Goal: Register for event/course

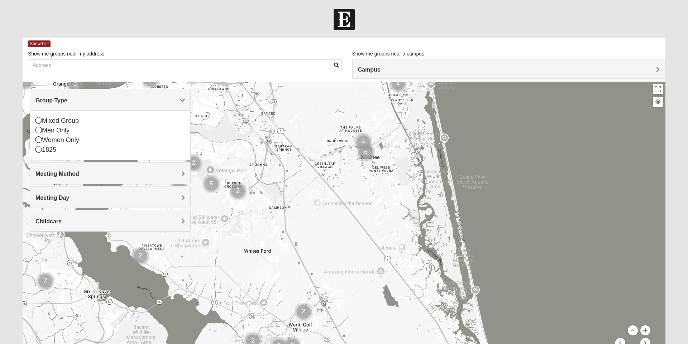
scroll to position [50, 0]
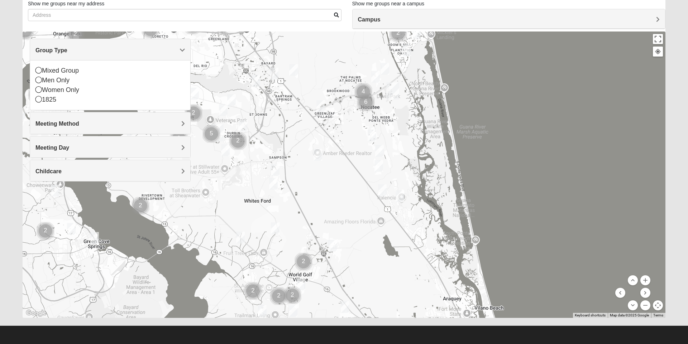
click at [66, 126] on span "Meeting Method" at bounding box center [57, 124] width 44 height 6
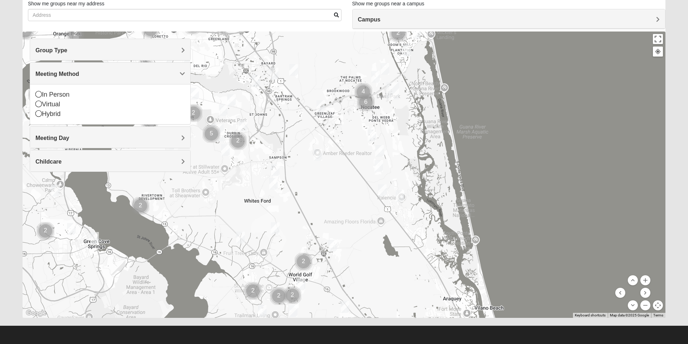
click at [64, 141] on span "Meeting Day" at bounding box center [52, 138] width 34 height 6
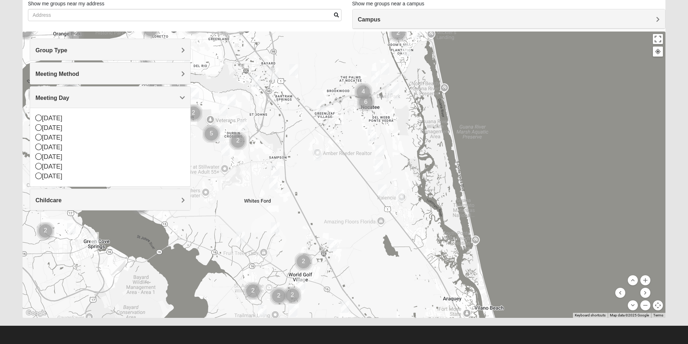
click at [52, 206] on div "Childcare" at bounding box center [110, 199] width 160 height 21
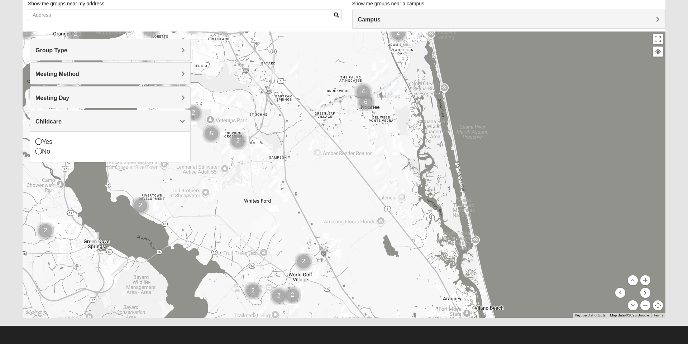
click at [67, 49] on span "Group Type" at bounding box center [51, 50] width 32 height 6
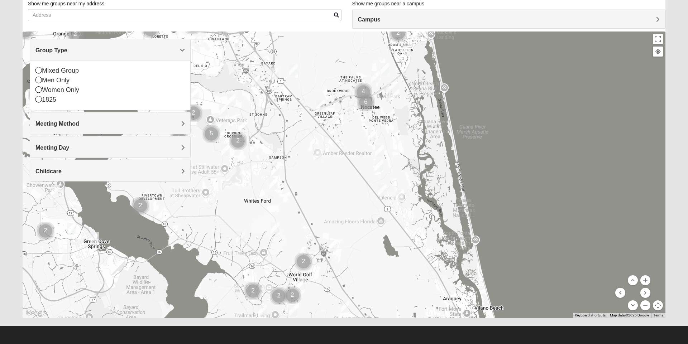
click at [43, 82] on div "Men Only" at bounding box center [109, 81] width 149 height 10
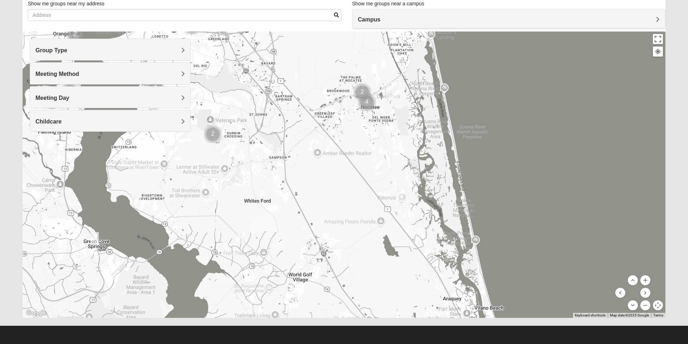
click at [38, 85] on div "Group Type Mixed Group Men Only Women Only 1825 Meeting Method In Person Virtua…" at bounding box center [110, 85] width 161 height 93
click at [168, 75] on h4 "Meeting Method" at bounding box center [109, 74] width 149 height 7
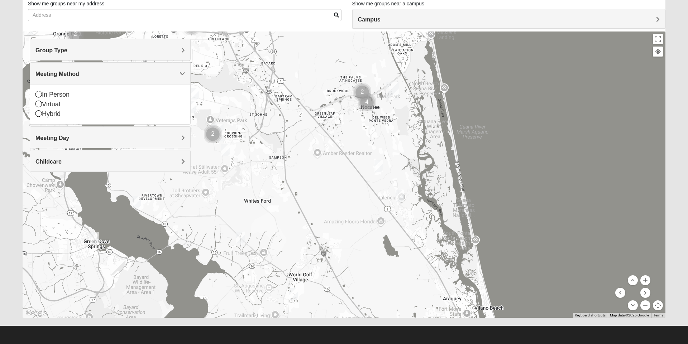
click at [33, 92] on div "In Person Virtual Hybrid" at bounding box center [110, 104] width 160 height 40
click at [43, 95] on div "In Person" at bounding box center [109, 95] width 149 height 10
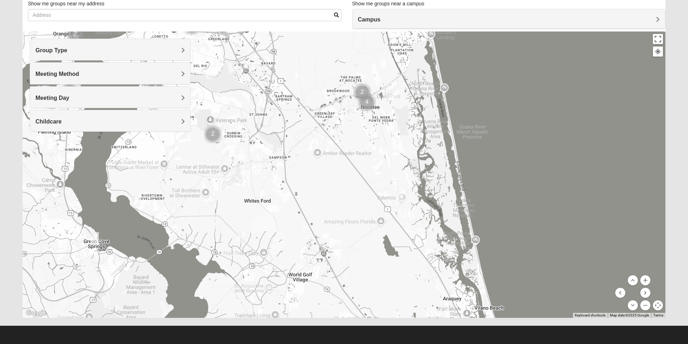
click at [151, 123] on h4 "Childcare" at bounding box center [109, 121] width 149 height 7
click at [35, 144] on icon at bounding box center [38, 141] width 6 height 6
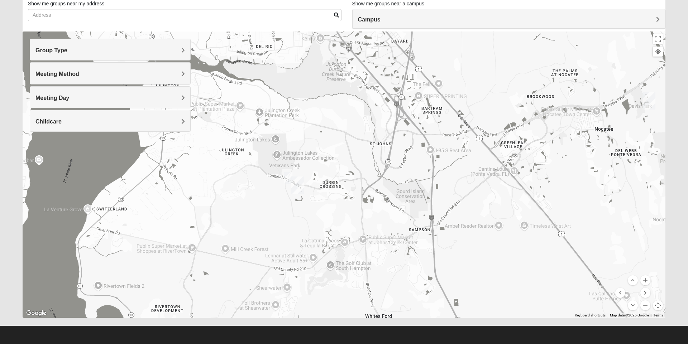
click at [179, 101] on div "Meeting Day" at bounding box center [110, 97] width 160 height 21
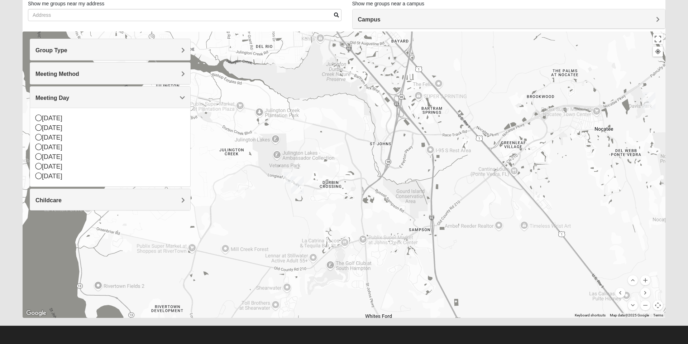
click at [69, 100] on span "Meeting Day" at bounding box center [52, 98] width 34 height 6
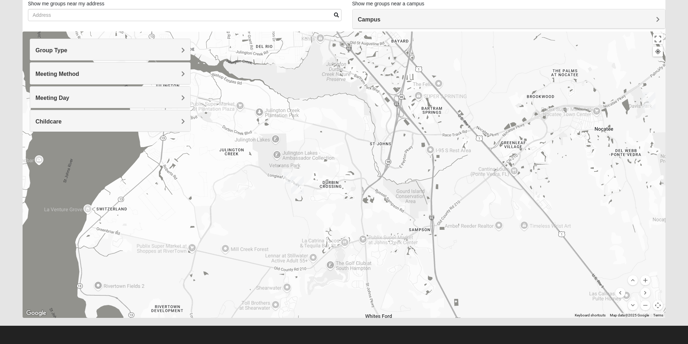
click at [179, 123] on h4 "Childcare" at bounding box center [109, 121] width 149 height 7
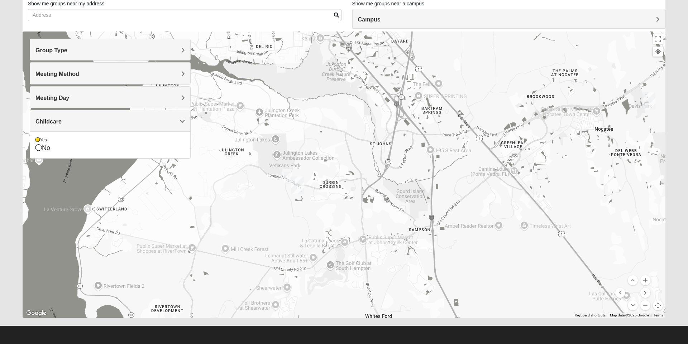
click at [41, 140] on div "Yes" at bounding box center [109, 140] width 149 height 6
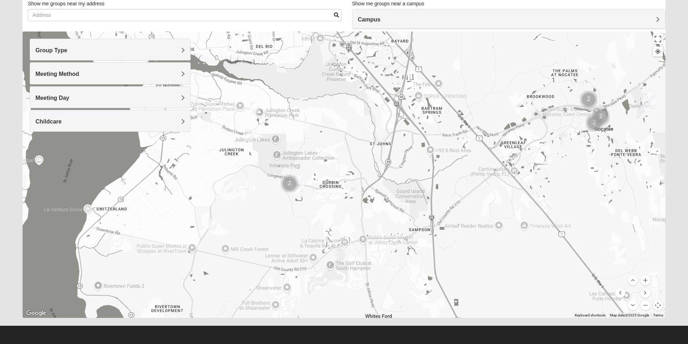
click at [314, 219] on img "Mens McClafferty 32095" at bounding box center [315, 221] width 14 height 18
click at [225, 185] on img "Mens Clark 32259" at bounding box center [228, 187] width 14 height 18
click at [213, 225] on img "Mens Cathcart 32259" at bounding box center [212, 225] width 14 height 18
click at [319, 220] on img "Mens McClafferty 32095" at bounding box center [315, 221] width 14 height 18
click at [278, 202] on span "Learn More" at bounding box center [274, 205] width 30 height 8
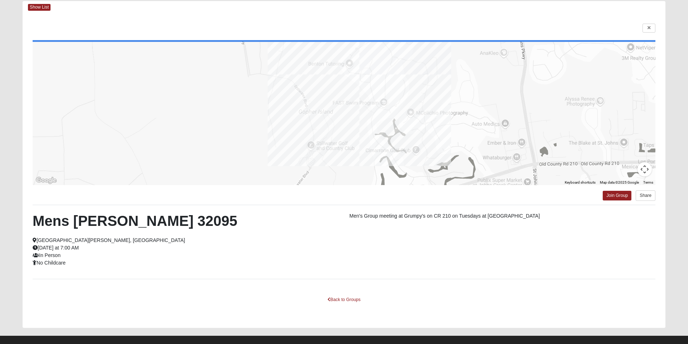
scroll to position [27, 0]
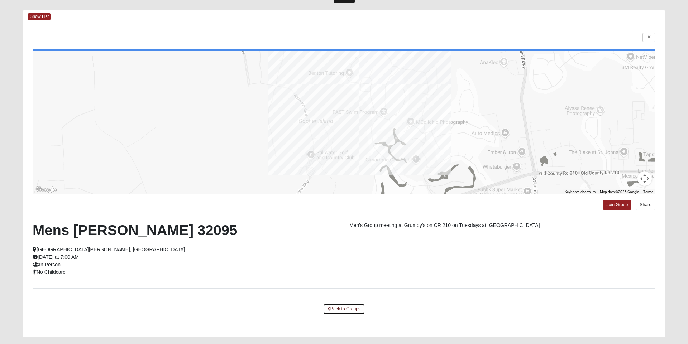
click at [342, 309] on link "Back to Groups" at bounding box center [344, 309] width 42 height 11
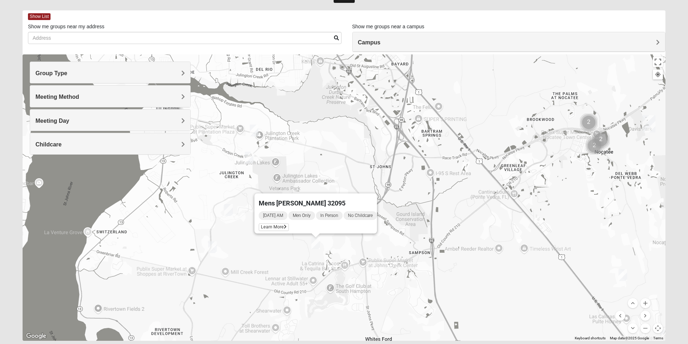
click at [216, 244] on img "Mens Cathcart 32259" at bounding box center [212, 248] width 14 height 18
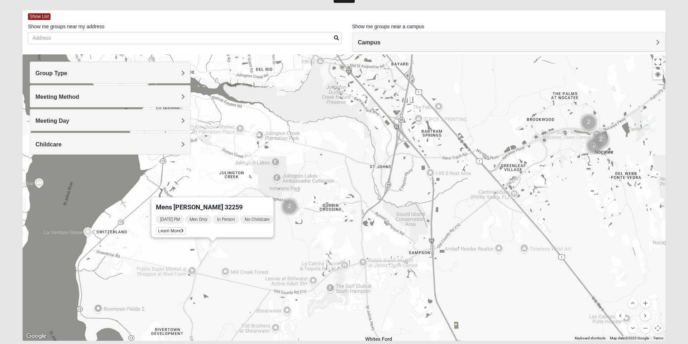
click at [174, 228] on span "Learn More" at bounding box center [171, 231] width 30 height 8
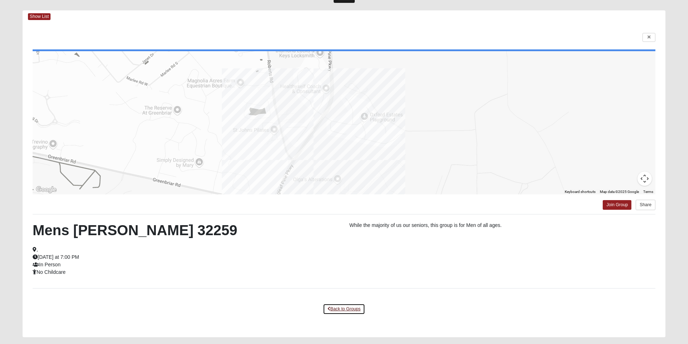
click at [345, 311] on link "Back to Groups" at bounding box center [344, 309] width 42 height 11
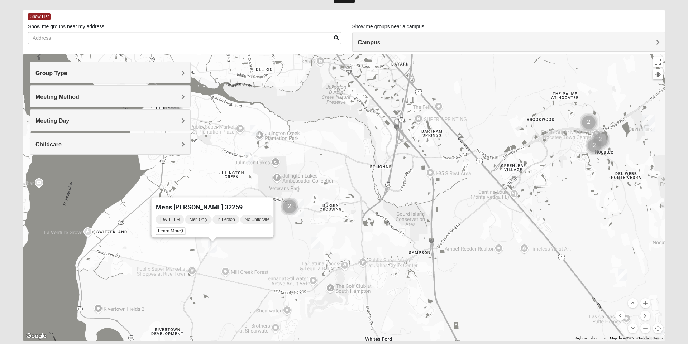
click at [173, 228] on span "Learn More" at bounding box center [171, 231] width 30 height 8
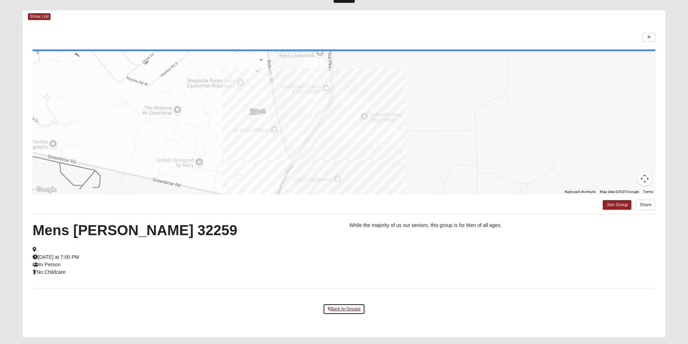
click at [340, 310] on link "Back to Groups" at bounding box center [344, 309] width 42 height 11
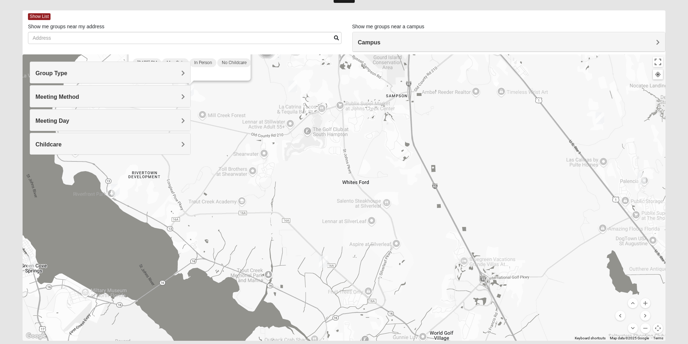
click at [119, 73] on h4 "Group Type" at bounding box center [109, 73] width 149 height 7
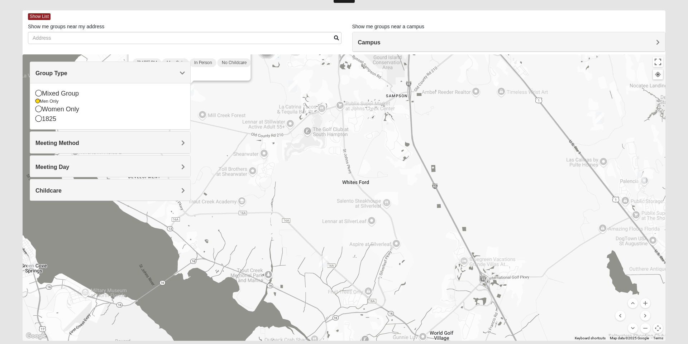
click at [131, 172] on div "Meeting Day" at bounding box center [110, 166] width 160 height 21
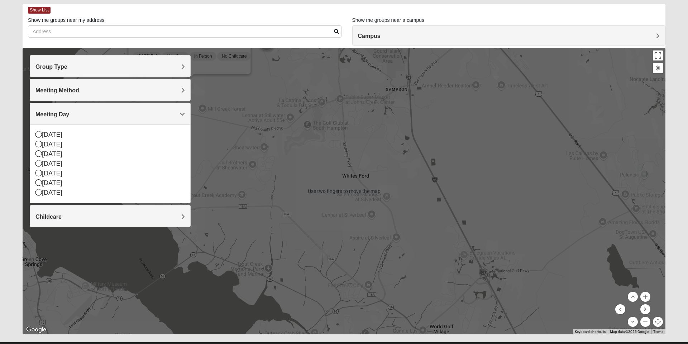
scroll to position [35, 0]
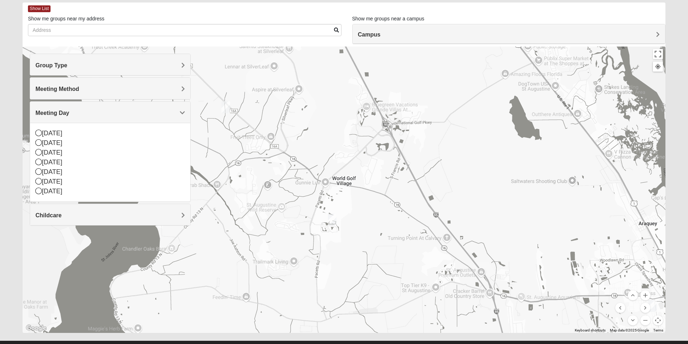
click at [333, 219] on img "Mens Ledbury 32092" at bounding box center [332, 220] width 14 height 18
click at [288, 200] on span "Learn More" at bounding box center [290, 204] width 30 height 8
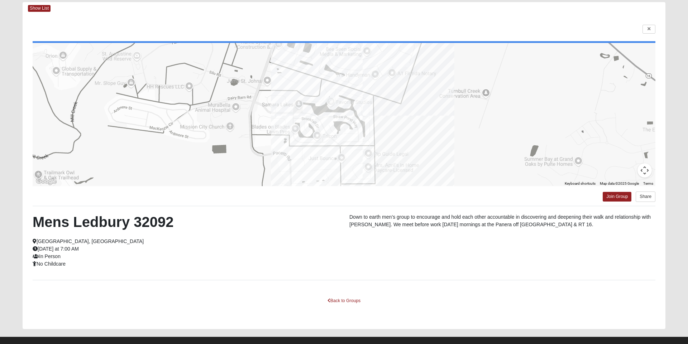
scroll to position [47, 0]
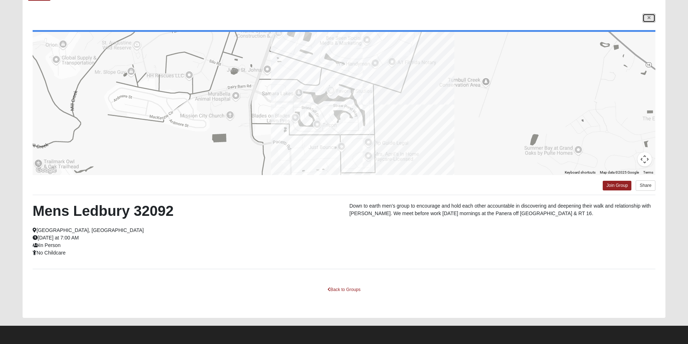
click at [648, 18] on icon at bounding box center [648, 18] width 3 height 4
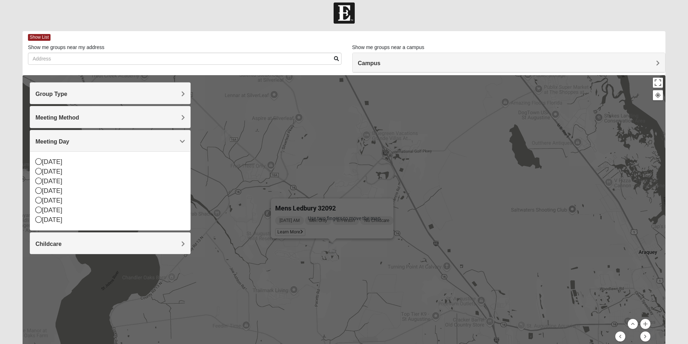
scroll to position [0, 0]
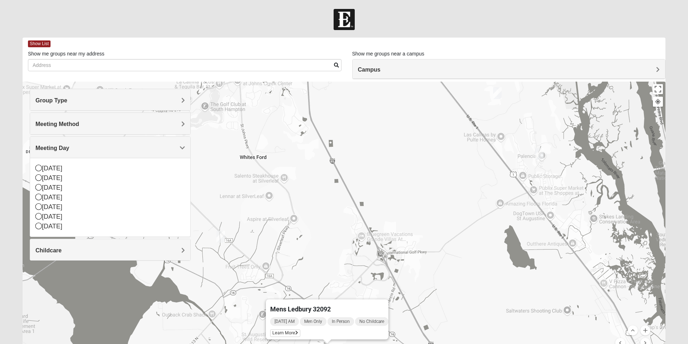
click at [538, 155] on img "Mens Holtz 32095" at bounding box center [539, 154] width 14 height 18
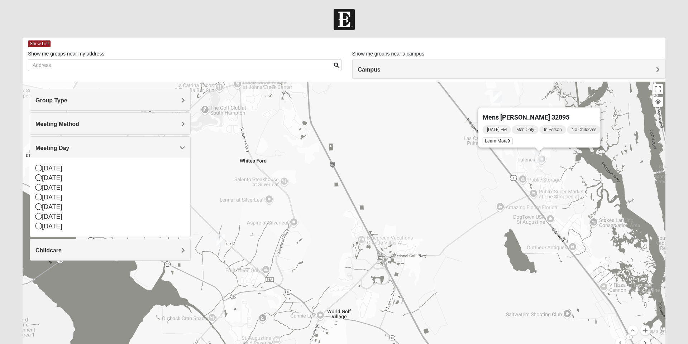
click at [490, 138] on span "Learn More" at bounding box center [497, 142] width 30 height 8
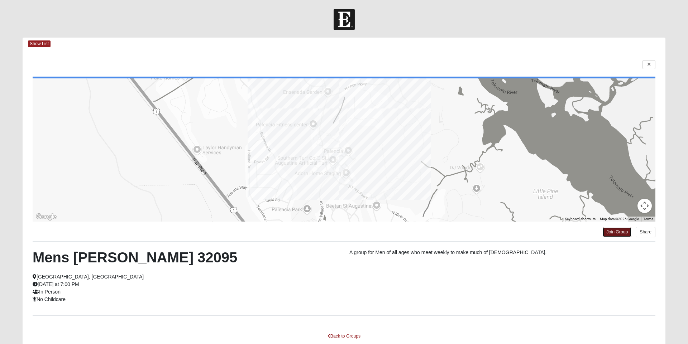
click at [608, 232] on link "Join Group" at bounding box center [616, 232] width 29 height 10
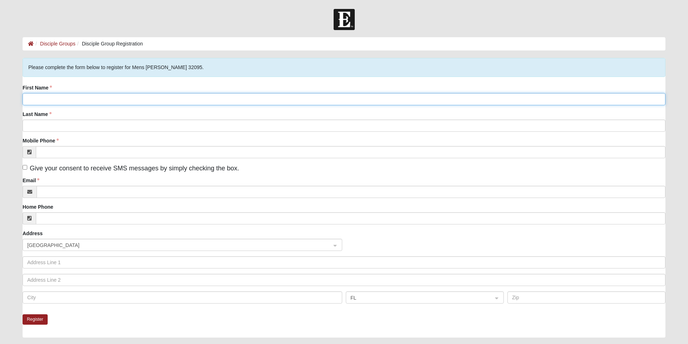
click at [59, 100] on input "First Name" at bounding box center [344, 99] width 643 height 12
type input "Joe"
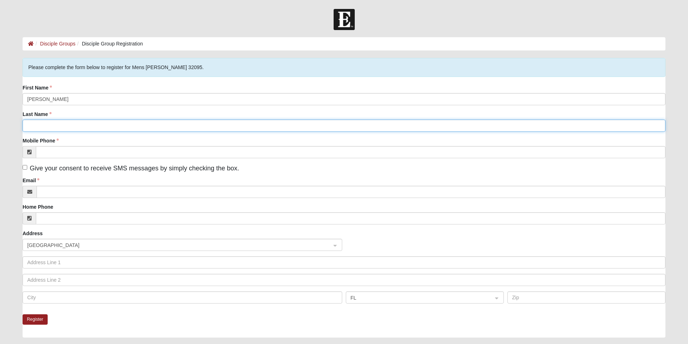
click at [128, 126] on input "Last Name" at bounding box center [344, 126] width 643 height 12
type input "Torres"
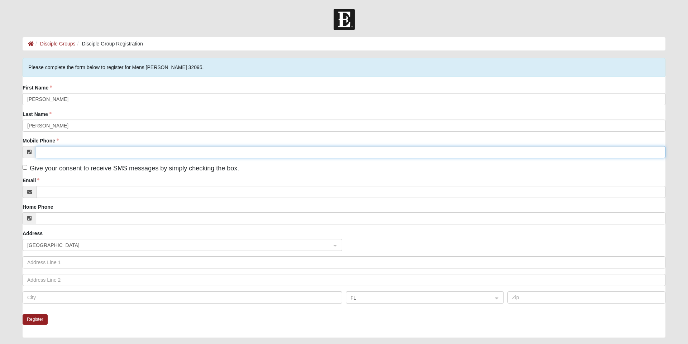
click at [177, 152] on input "Mobile Phone" at bounding box center [350, 152] width 629 height 12
type input "(904) 436-3050"
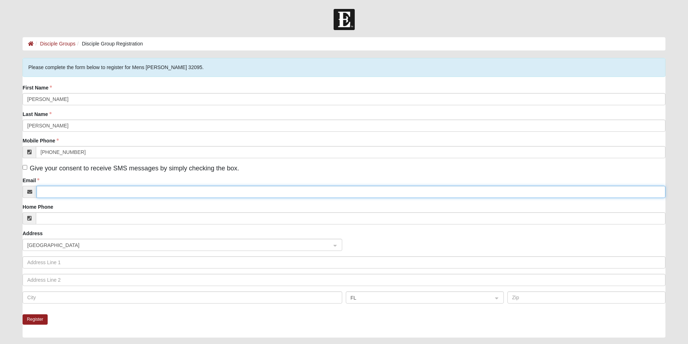
click at [168, 193] on input "Email" at bounding box center [351, 192] width 629 height 12
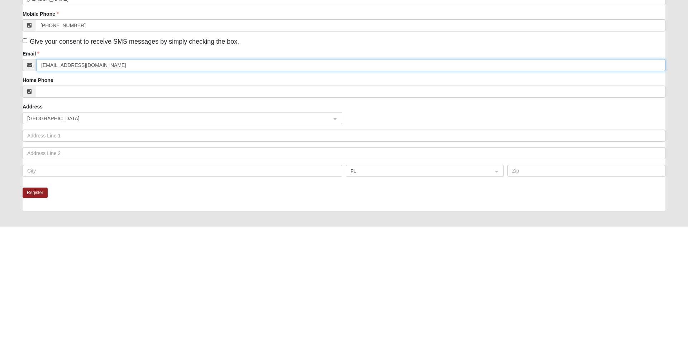
scroll to position [11, 0]
type input "Joetorres1@hotmail.com"
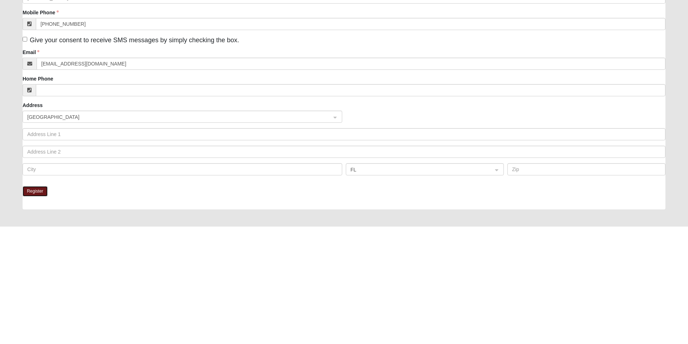
click at [33, 309] on button "Register" at bounding box center [35, 309] width 25 height 10
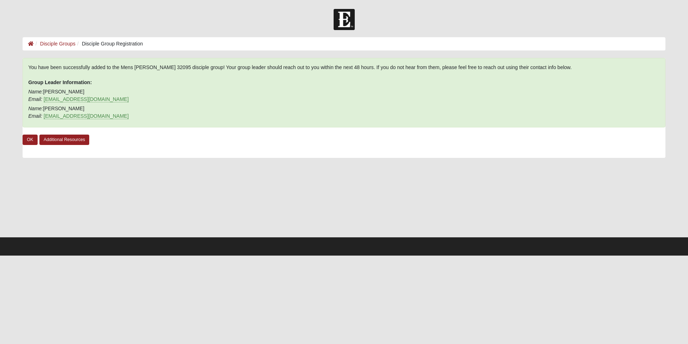
scroll to position [0, 0]
click at [30, 140] on link "OK" at bounding box center [30, 140] width 15 height 10
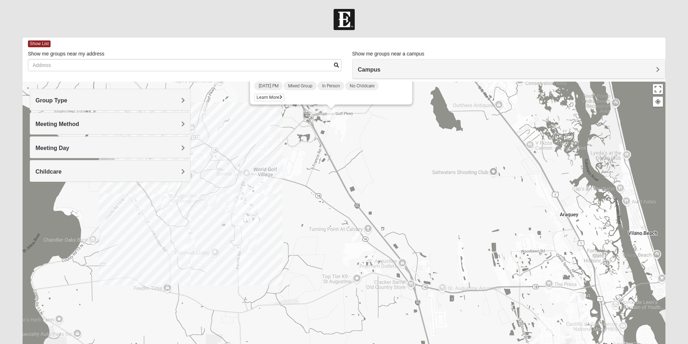
click at [272, 188] on img "Womens Shesterenko 32092" at bounding box center [268, 192] width 14 height 18
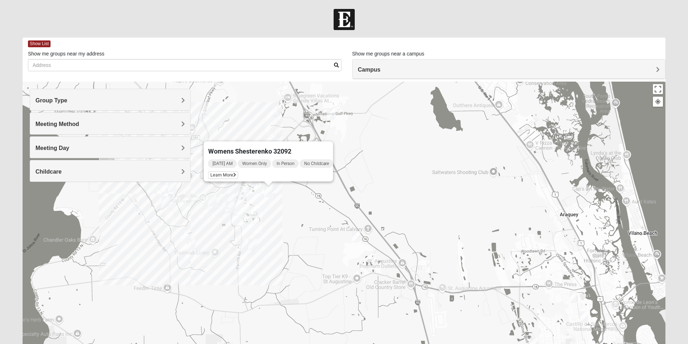
click at [260, 211] on img "Mens Ledbury 32092" at bounding box center [253, 211] width 14 height 18
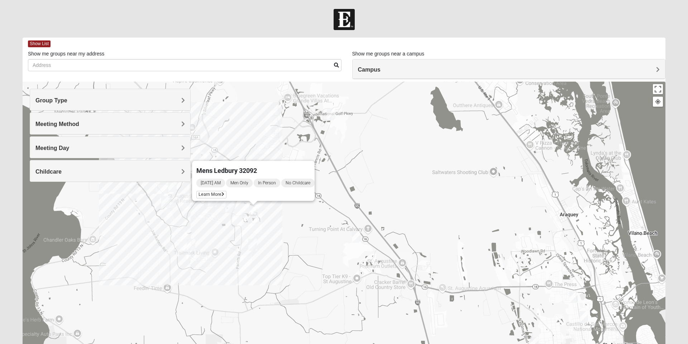
click at [207, 192] on span "Learn More" at bounding box center [211, 195] width 30 height 8
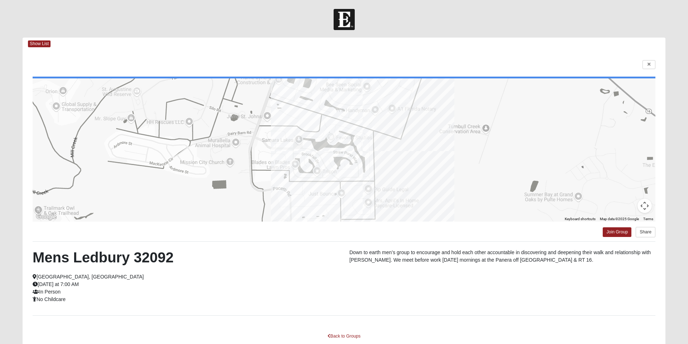
click at [614, 221] on span "Map data ©2025 Google" at bounding box center [619, 219] width 39 height 4
click at [617, 234] on link "Join Group" at bounding box center [616, 232] width 29 height 10
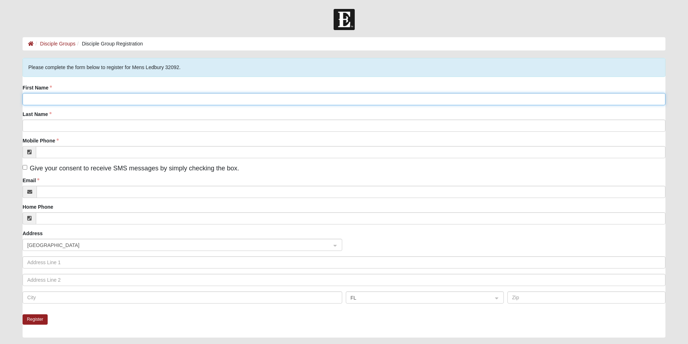
click at [48, 102] on input "First Name" at bounding box center [344, 99] width 643 height 12
type input "Joe"
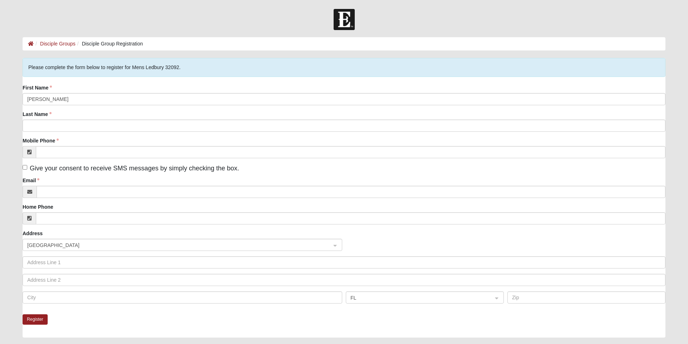
click at [54, 140] on label "Mobile Phone" at bounding box center [41, 140] width 36 height 7
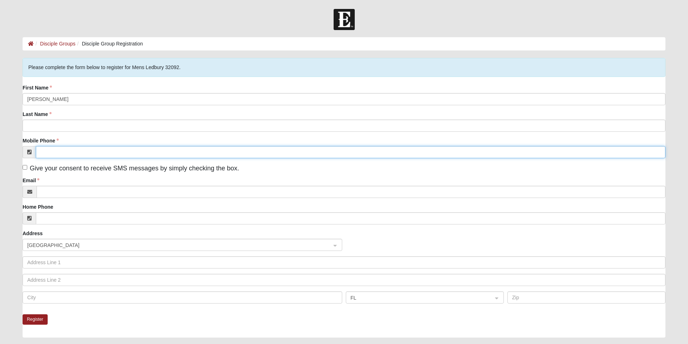
click at [54, 146] on input "Mobile Phone" at bounding box center [350, 152] width 629 height 12
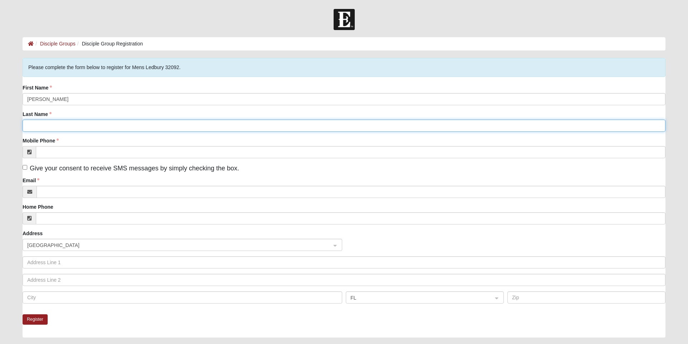
click at [50, 126] on input "Last Name" at bounding box center [344, 126] width 643 height 12
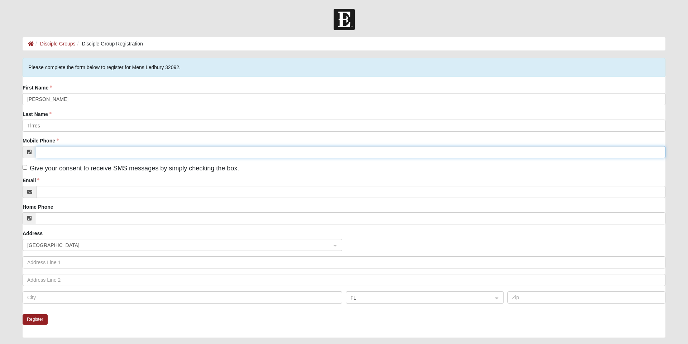
click at [68, 153] on input "Mobile Phone" at bounding box center [350, 152] width 629 height 12
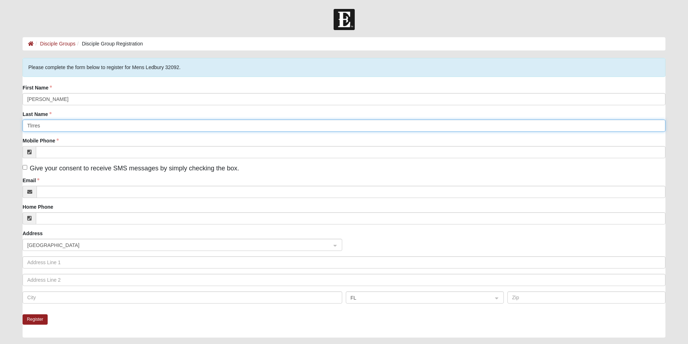
click at [65, 126] on input "Tlrres" at bounding box center [344, 126] width 643 height 12
type input "Torres"
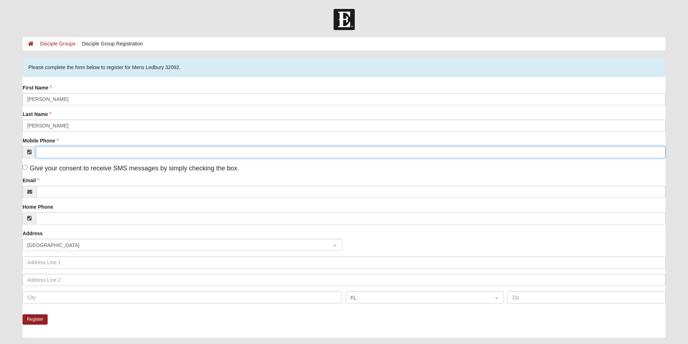
click at [63, 155] on input "Mobile Phone" at bounding box center [350, 152] width 629 height 12
type input "(904) 436-3050"
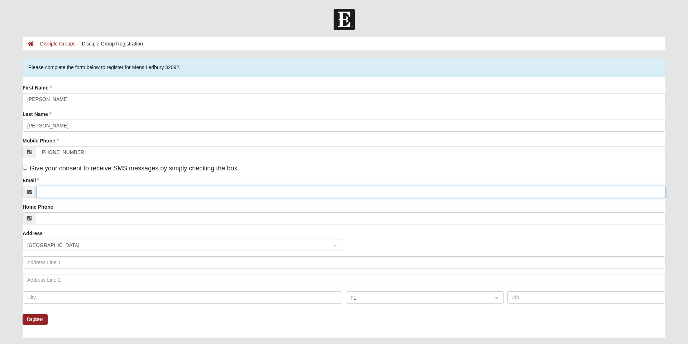
click at [62, 191] on input "Email" at bounding box center [351, 192] width 629 height 12
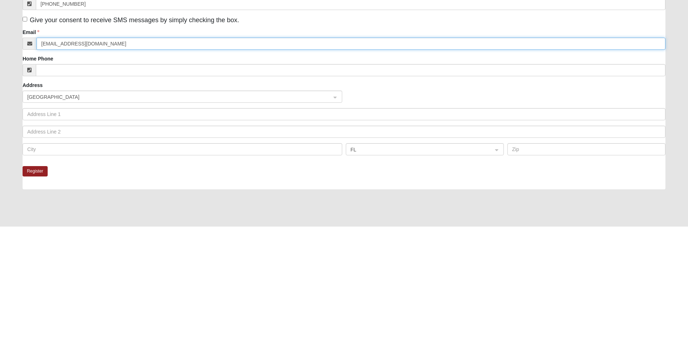
scroll to position [31, 0]
type input "Joetorres1@hotmail.com"
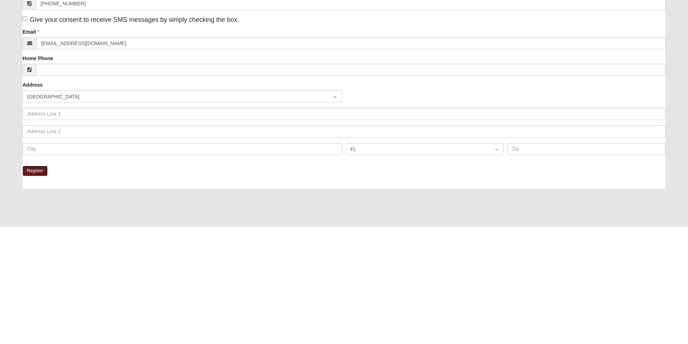
click at [38, 291] on button "Register" at bounding box center [35, 288] width 25 height 10
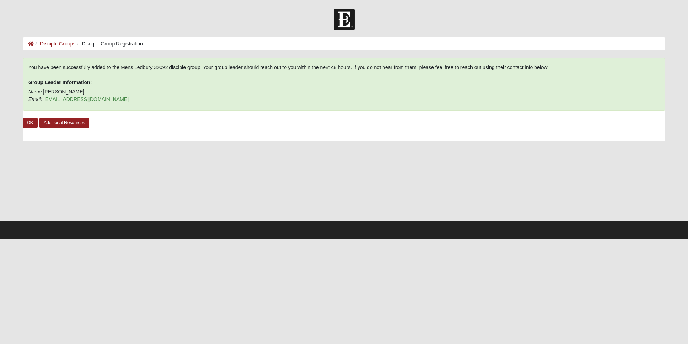
scroll to position [0, 0]
click at [29, 123] on link "OK" at bounding box center [30, 123] width 15 height 10
